Goal: Transaction & Acquisition: Purchase product/service

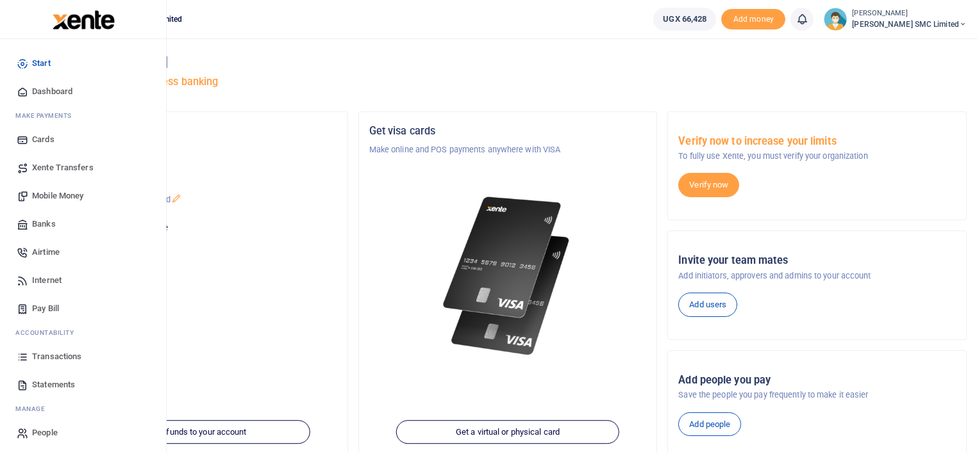
click at [49, 194] on span "Mobile Money" at bounding box center [57, 196] width 51 height 13
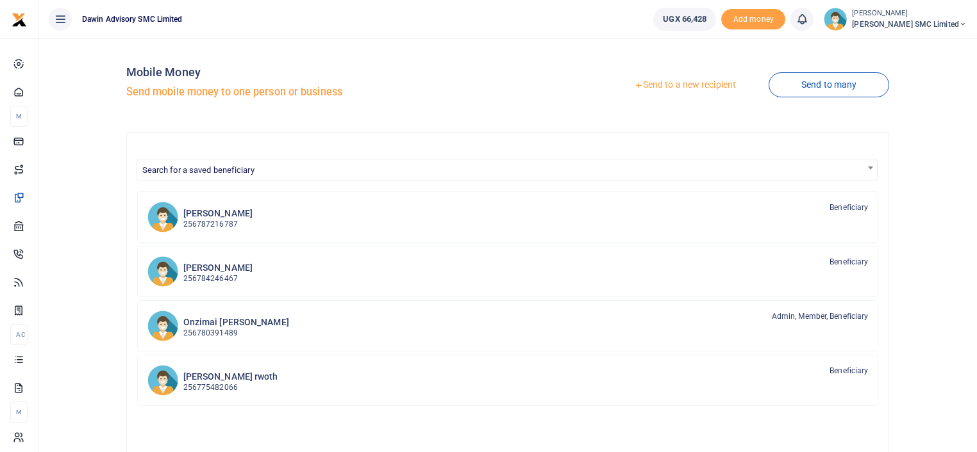
click at [668, 85] on link "Send to a new recipient" at bounding box center [684, 85] width 167 height 23
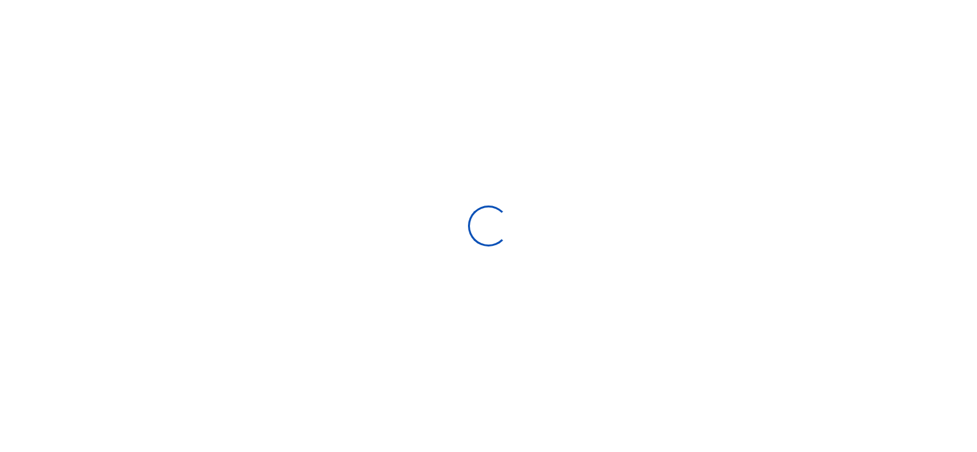
select select
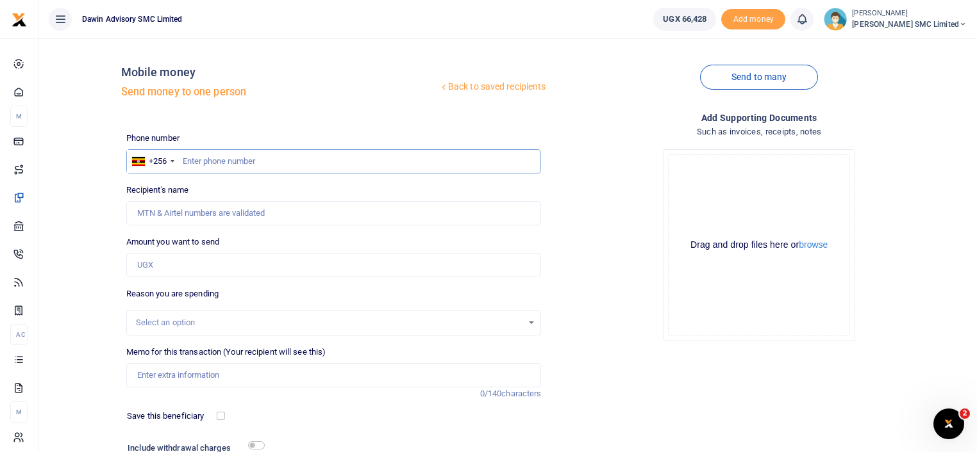
click at [200, 170] on input "text" at bounding box center [333, 161] width 415 height 24
type input "0772237232"
type input "Gloria Kisakye"
type input "0772237232"
click at [163, 269] on input "Amount you want to send" at bounding box center [333, 265] width 415 height 24
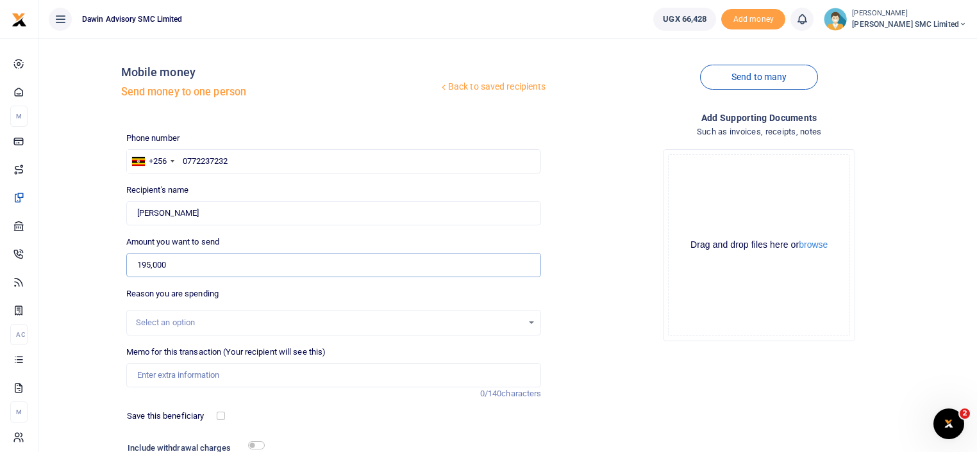
type input "195,000"
click at [194, 376] on input "Memo for this transaction (Your recipient will see this)" at bounding box center [333, 375] width 415 height 24
type input "Being payment for Internet bill DWF154"
click at [611, 349] on div "Drop your files here Drag and drop files here or browse Powered by Uppy" at bounding box center [758, 245] width 415 height 213
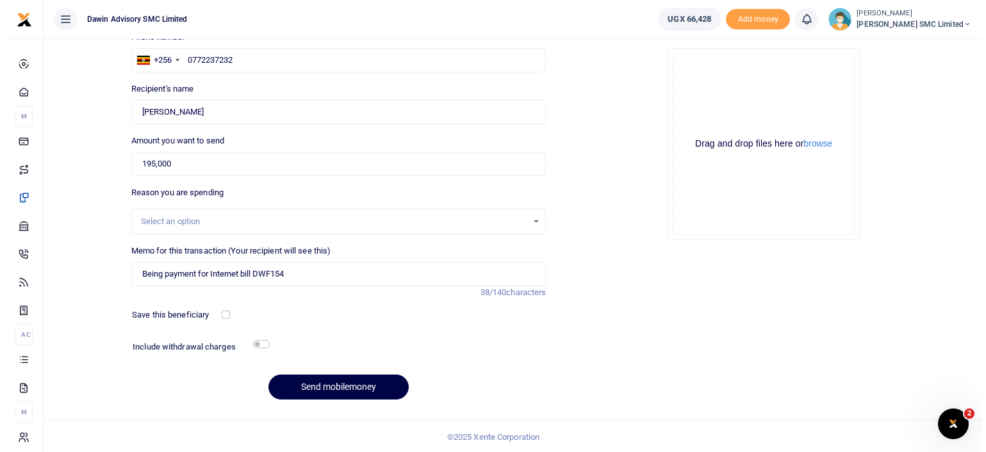
scroll to position [103, 0]
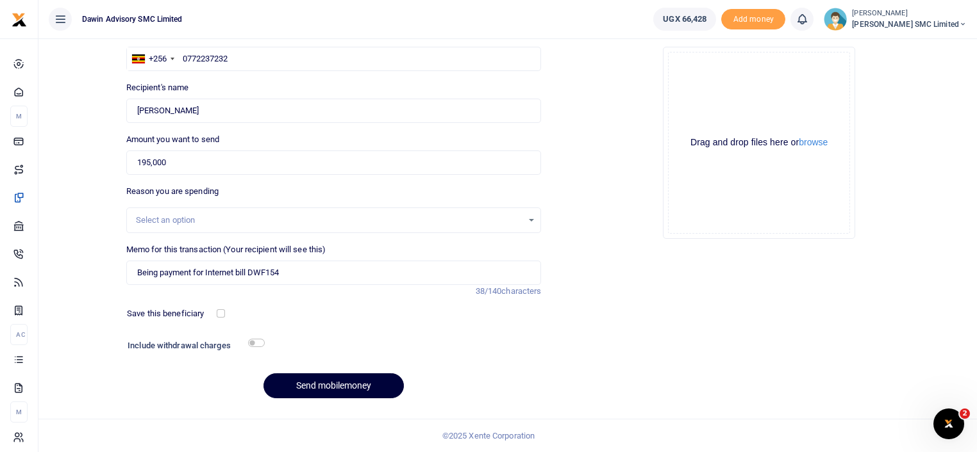
click at [298, 381] on button "Send mobilemoney" at bounding box center [333, 386] width 140 height 25
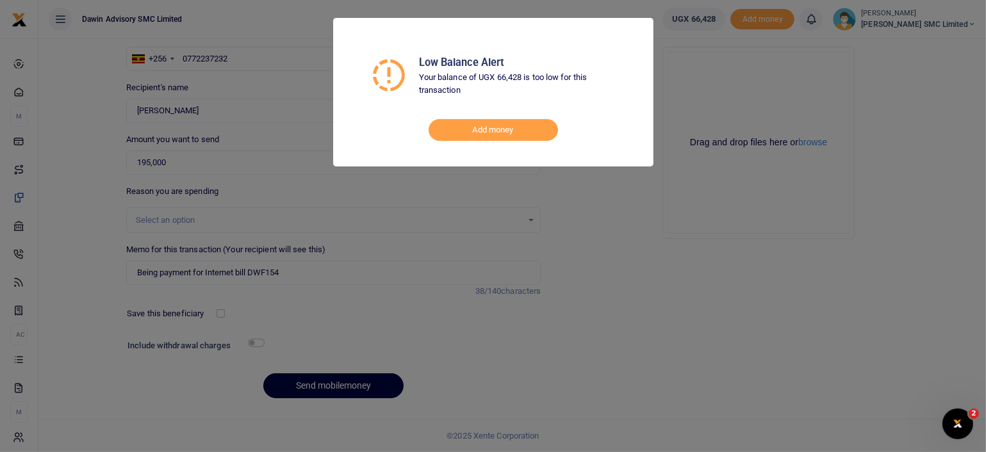
click at [573, 239] on div "Low Balance Alert Your balance of UGX 66,428 is too low for this transaction Ad…" at bounding box center [493, 226] width 986 height 452
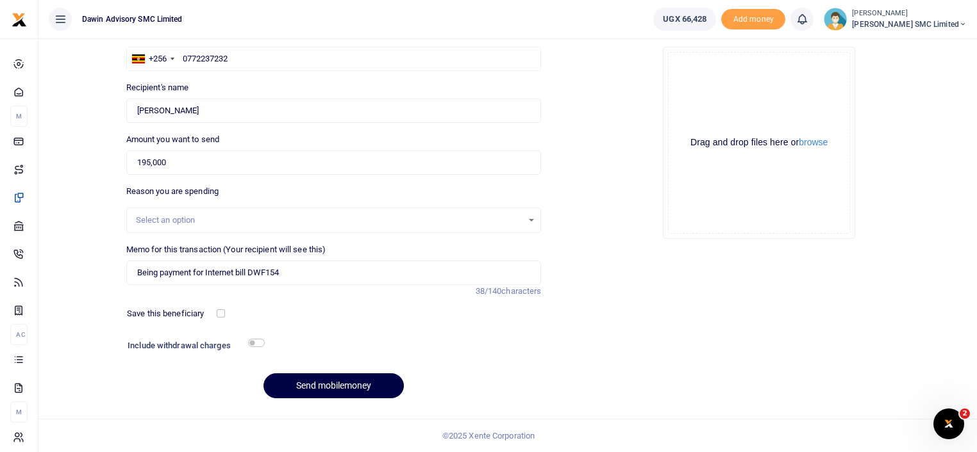
click at [585, 210] on div "Drop your files here Drag and drop files here or browse Powered by Uppy" at bounding box center [758, 143] width 415 height 213
